Goal: Book appointment/travel/reservation

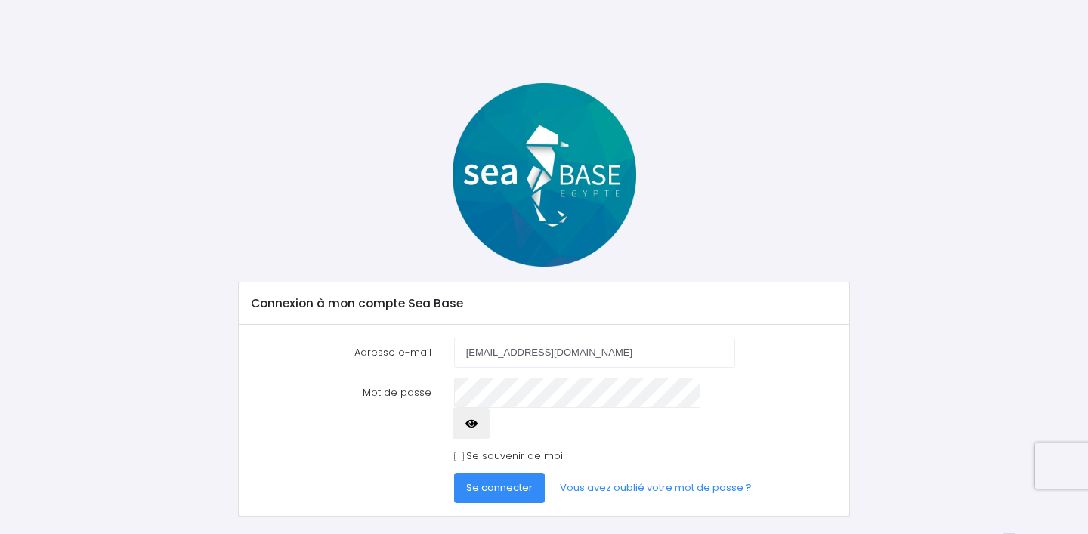
click at [511, 480] on span "Se connecter" at bounding box center [499, 487] width 66 height 14
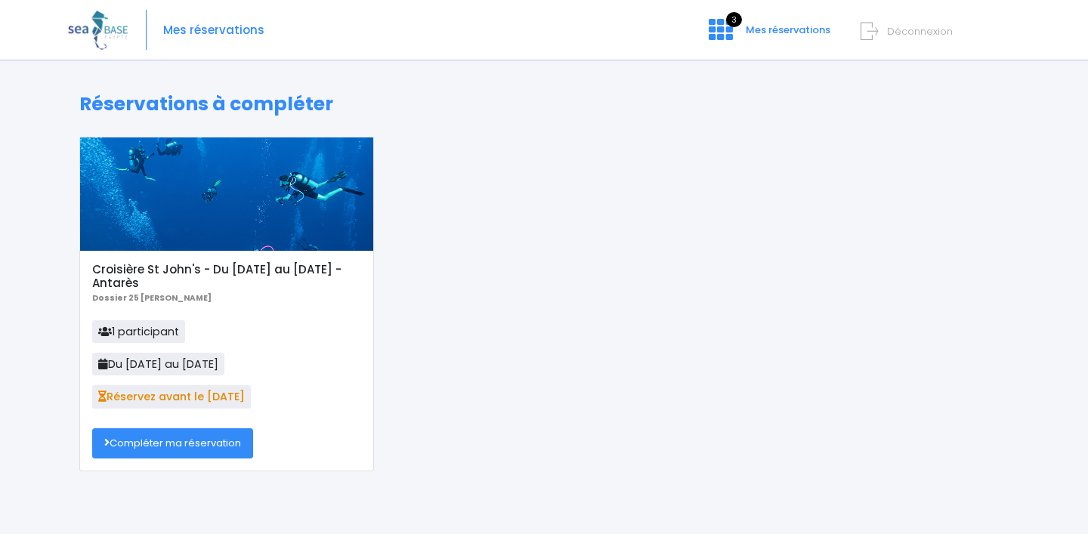
click at [233, 441] on link "Compléter ma réservation" at bounding box center [172, 443] width 161 height 30
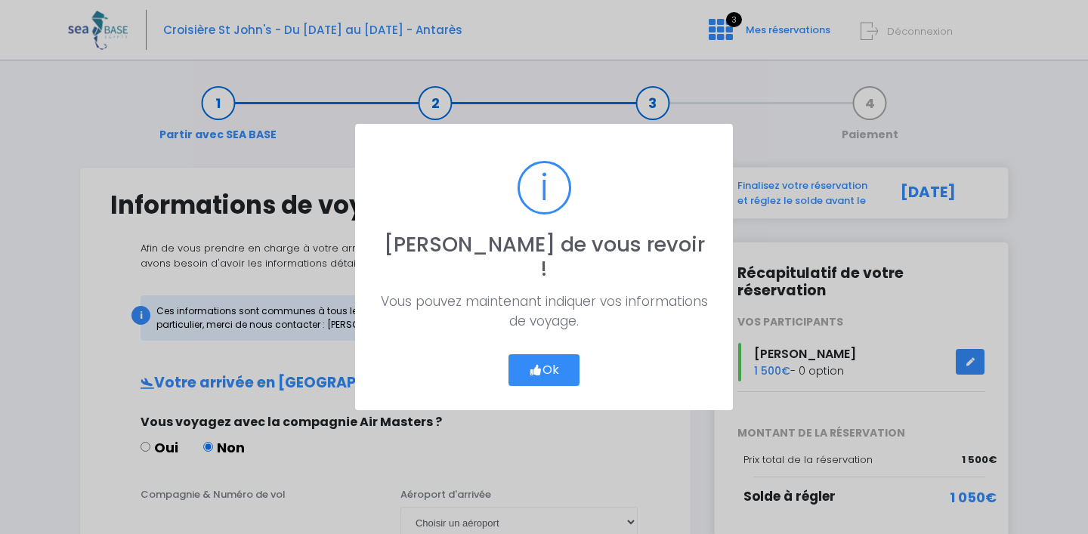
click at [557, 354] on button "Ok" at bounding box center [543, 370] width 71 height 32
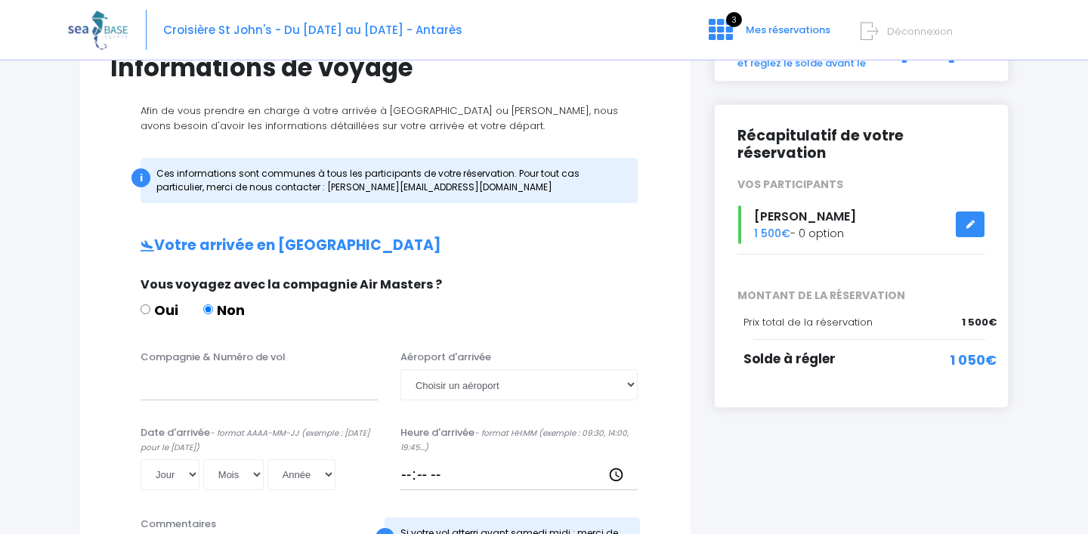
scroll to position [138, 0]
click at [289, 390] on input "Compagnie & Numéro de vol" at bounding box center [258, 384] width 237 height 30
type input "Transavia"
select select "Hurghada"
select select "06"
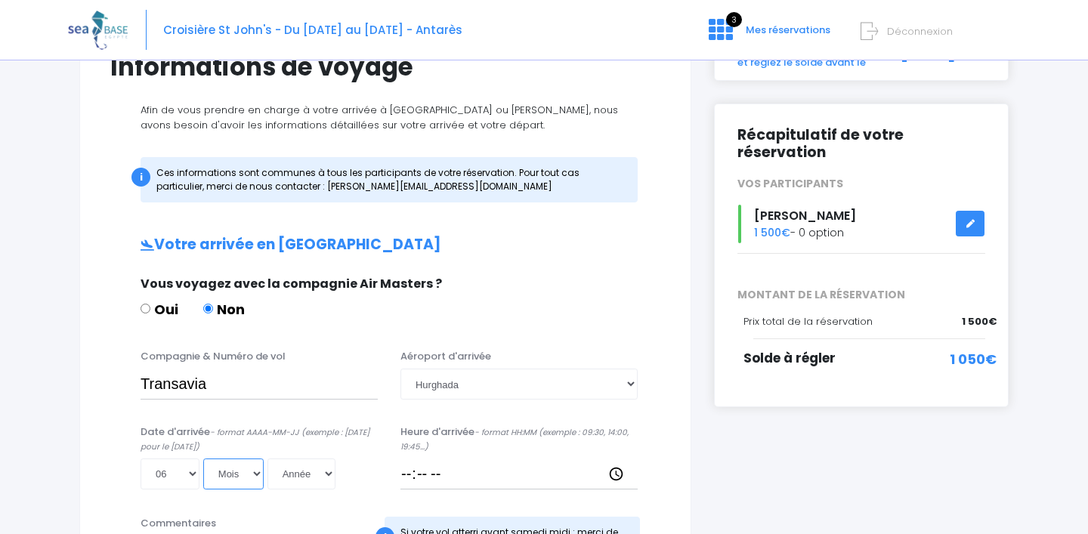
select select "12"
select select "2025"
type input "[DATE]"
click at [443, 476] on input "Heure d'arrivée - format HH:MM (exemple : 09:30, 14:00, 19:45...)" at bounding box center [518, 473] width 237 height 30
click at [443, 474] on input "Heure d'arrivée - format HH:MM (exemple : 09:30, 14:00, 19:45...)" at bounding box center [518, 473] width 237 height 30
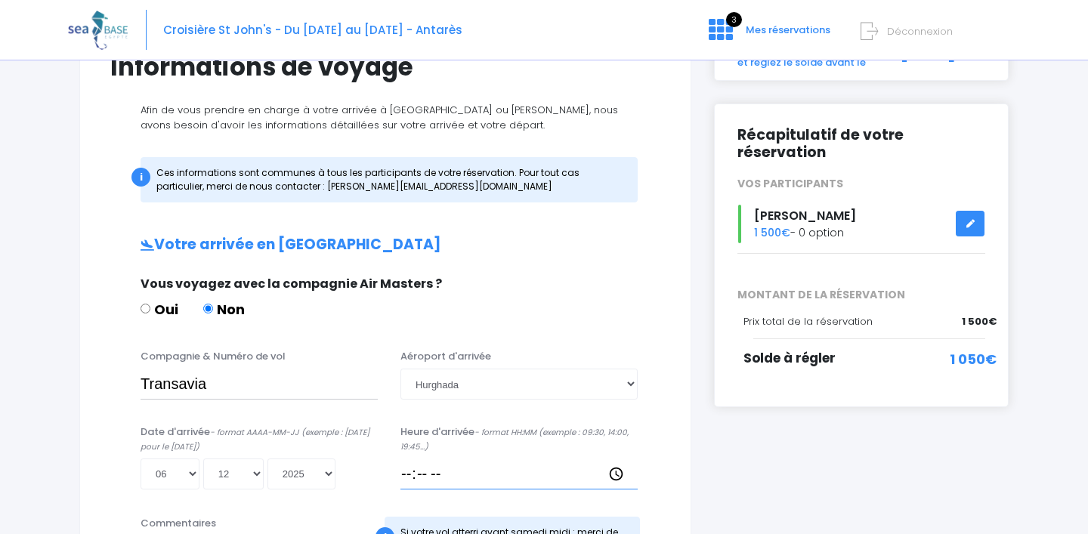
click at [435, 472] on input "Heure d'arrivée - format HH:MM (exemple : 09:30, 14:00, 19:45...)" at bounding box center [518, 473] width 237 height 30
type input "16:00"
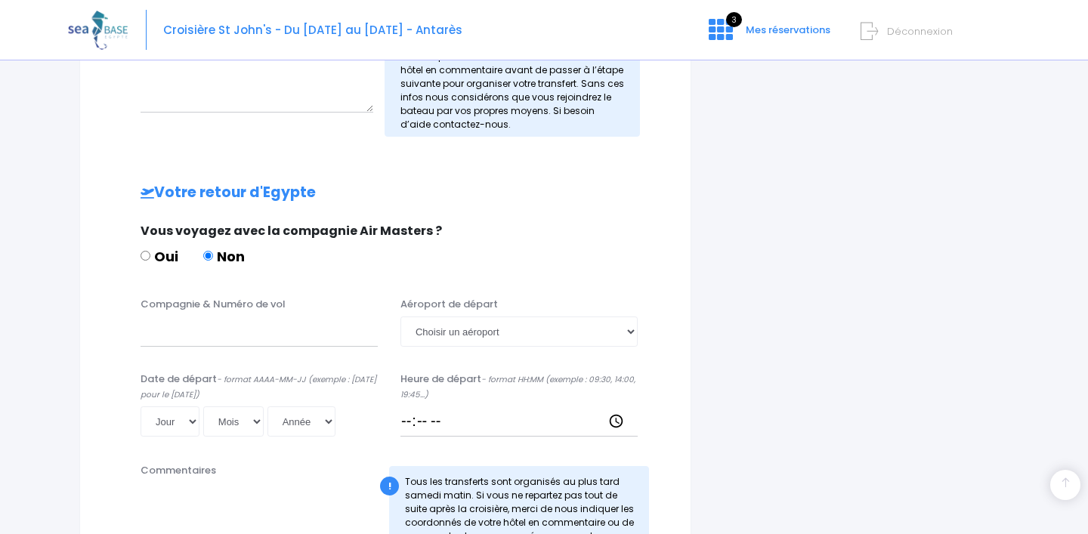
scroll to position [631, 0]
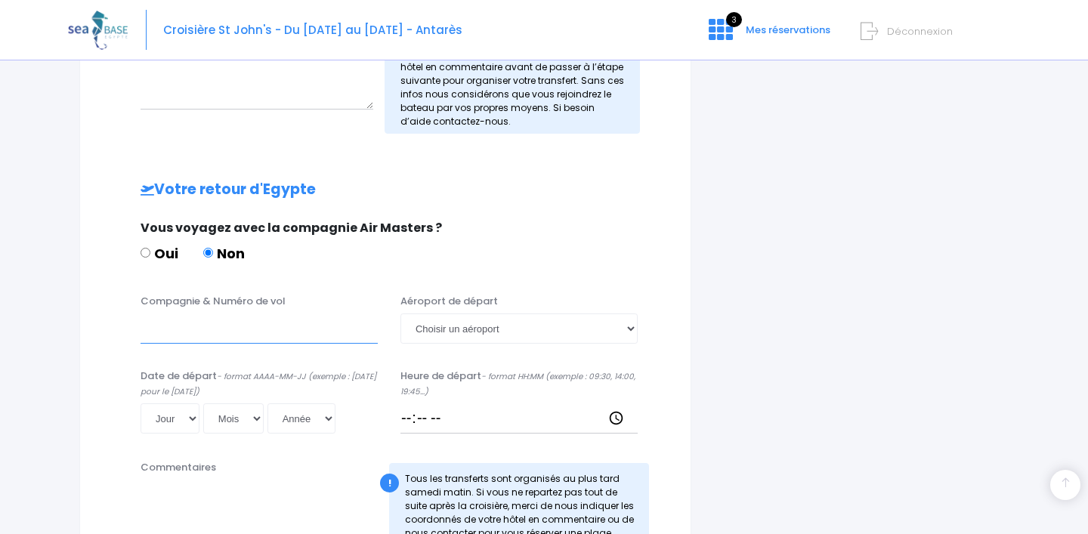
click at [254, 329] on input "Compagnie & Numéro de vol" at bounding box center [258, 328] width 237 height 30
type input "Transavia"
click at [446, 419] on input "Heure de départ - format HH:MM (exemple : 09:30, 14:00, 19:45...)" at bounding box center [518, 418] width 237 height 30
click at [437, 419] on input "Heure de départ - format HH:MM (exemple : 09:30, 14:00, 19:45...)" at bounding box center [518, 418] width 237 height 30
click at [415, 418] on input "07:00" at bounding box center [518, 418] width 237 height 30
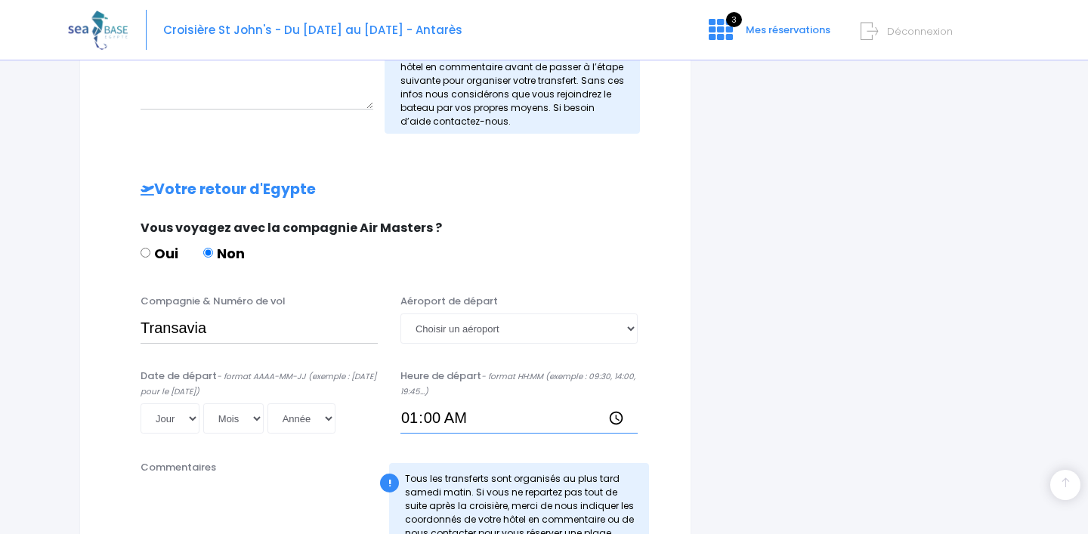
type input "07:00"
type input "23:00"
type input "02:00"
type input "17:00"
select select "13"
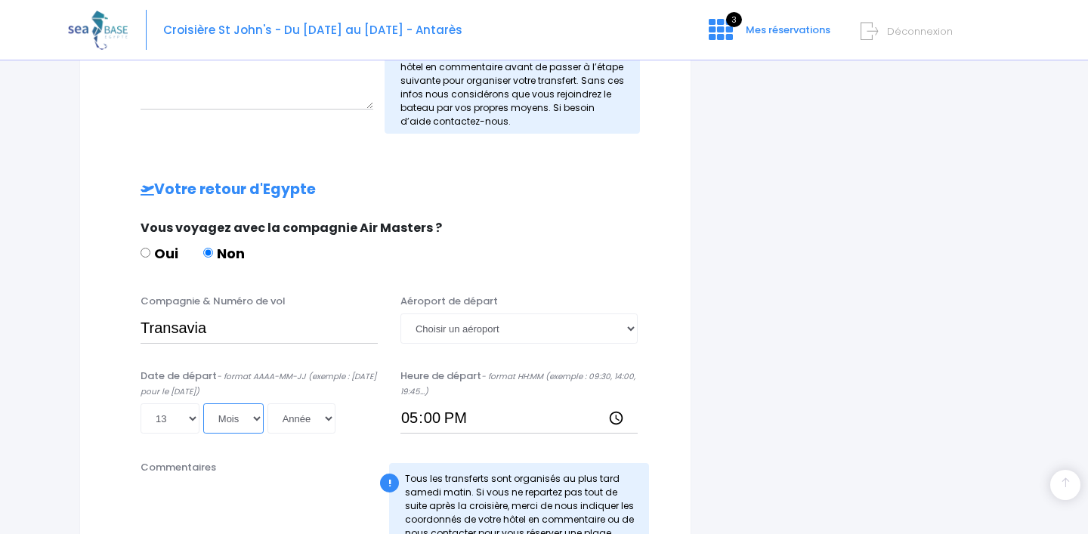
select select "12"
select select "2025"
type input "[DATE]"
select select "Hurghada"
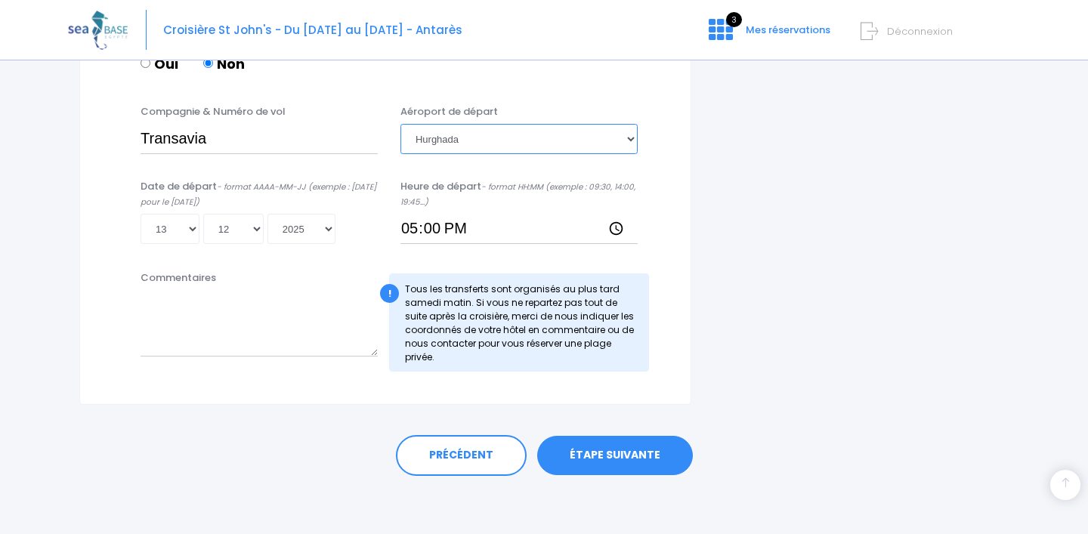
scroll to position [819, 0]
click at [617, 450] on link "ÉTAPE SUIVANTE" at bounding box center [615, 456] width 156 height 39
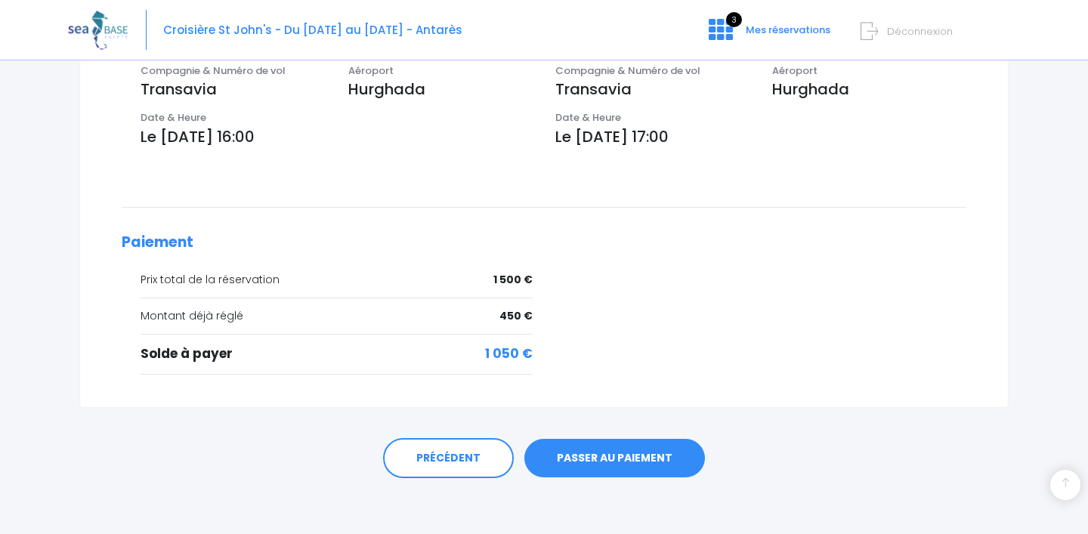
scroll to position [523, 0]
click at [609, 452] on link "PASSER AU PAIEMENT" at bounding box center [614, 459] width 181 height 39
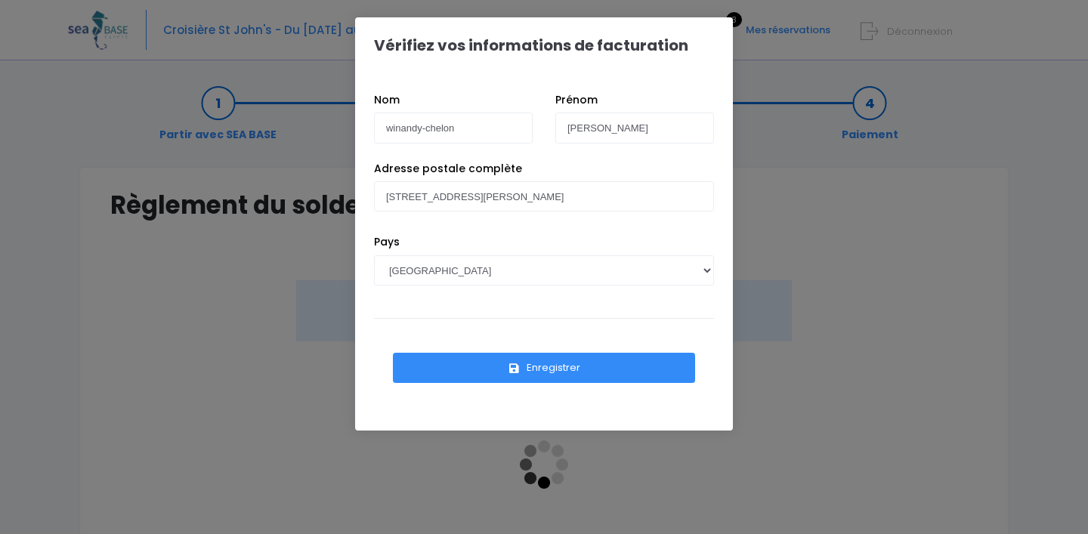
scroll to position [5, 0]
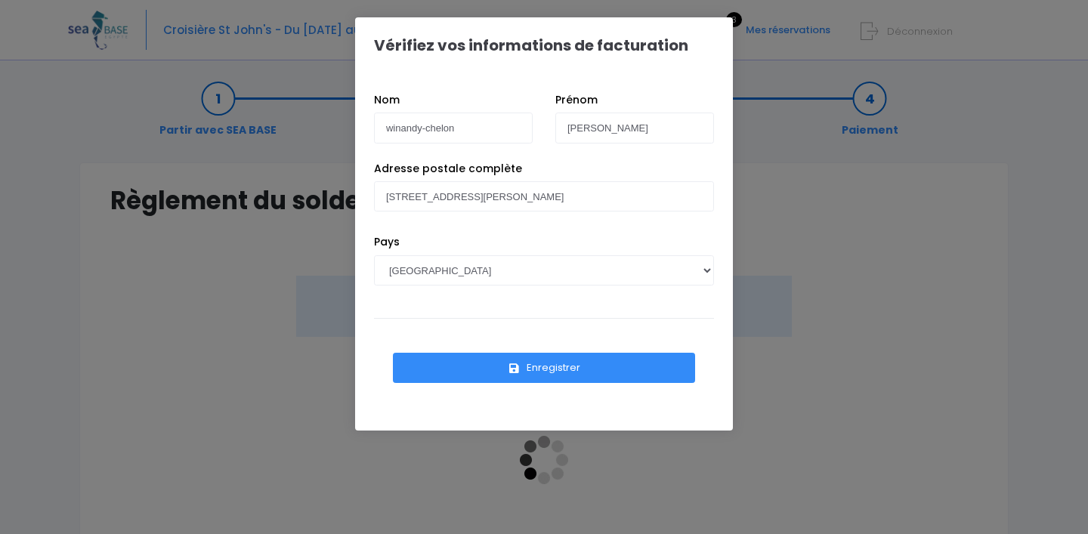
click at [557, 368] on button "Enregistrer" at bounding box center [544, 368] width 302 height 30
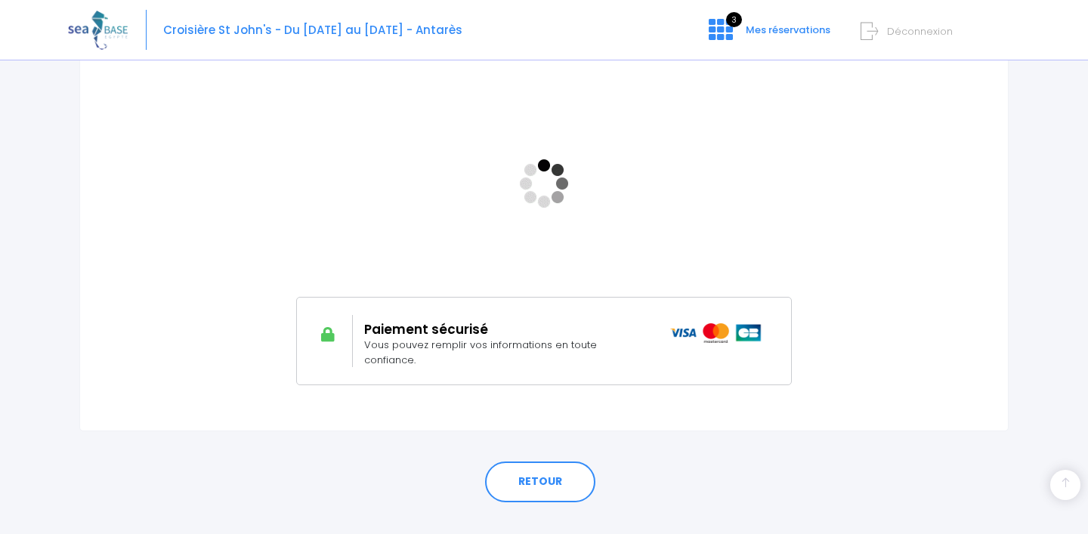
scroll to position [281, 0]
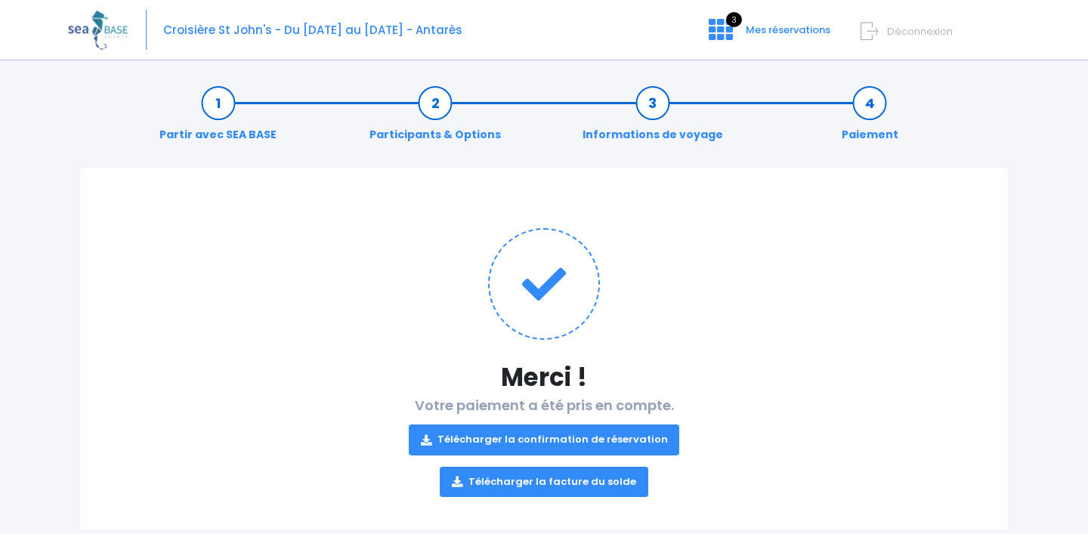
click at [619, 436] on link "Télécharger la confirmation de réservation" at bounding box center [544, 439] width 271 height 30
click at [590, 46] on div "Croisière St John's - Du [DATE] au [DATE] - Antarès 3 Mes réservations Déconnex…" at bounding box center [532, 30] width 929 height 60
